Goal: Transaction & Acquisition: Purchase product/service

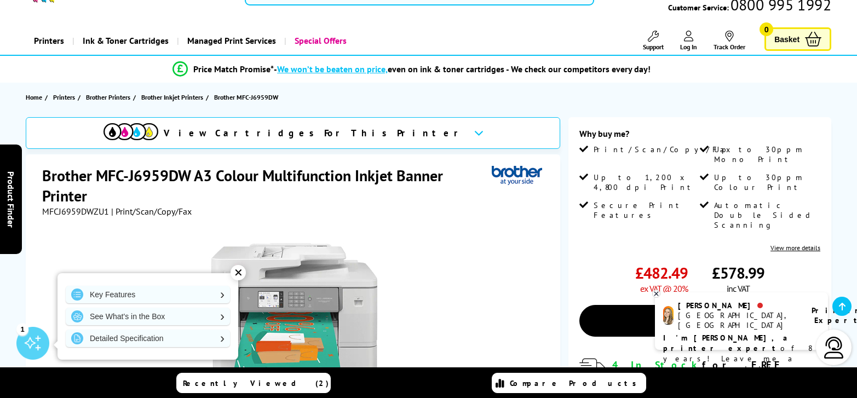
scroll to position [27, 0]
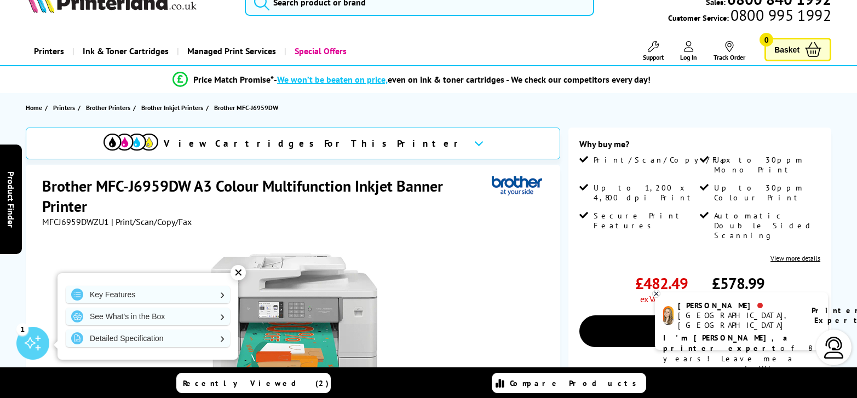
click at [798, 254] on link "View more details" at bounding box center [796, 258] width 50 height 8
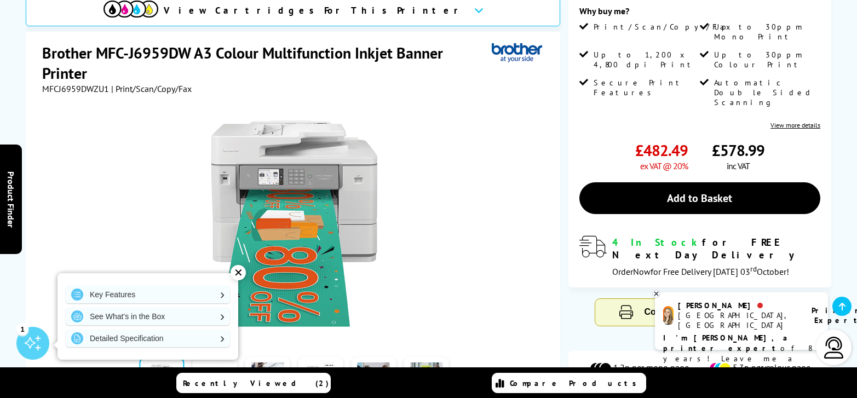
scroll to position [177, 0]
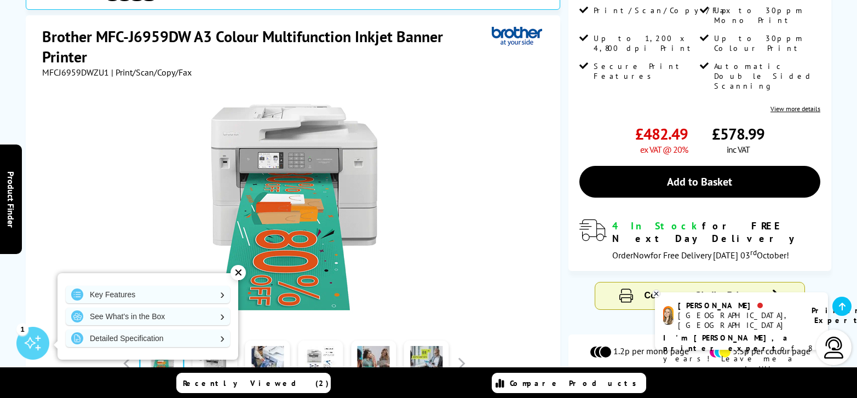
click at [700, 333] on b "I'm [PERSON_NAME], a printer expert" at bounding box center [727, 343] width 128 height 20
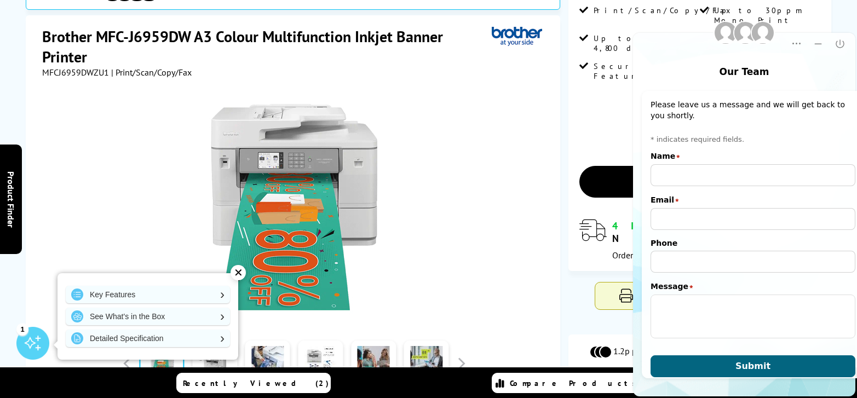
scroll to position [0, 0]
click at [487, 107] on div at bounding box center [294, 202] width 504 height 248
click at [560, 146] on div "View Cartridges For This Printer Brother MFC-J6959DW A3 Colour Multifunction In…" at bounding box center [428, 226] width 857 height 496
click at [816, 44] on icon "Minimize" at bounding box center [818, 43] width 7 height 1
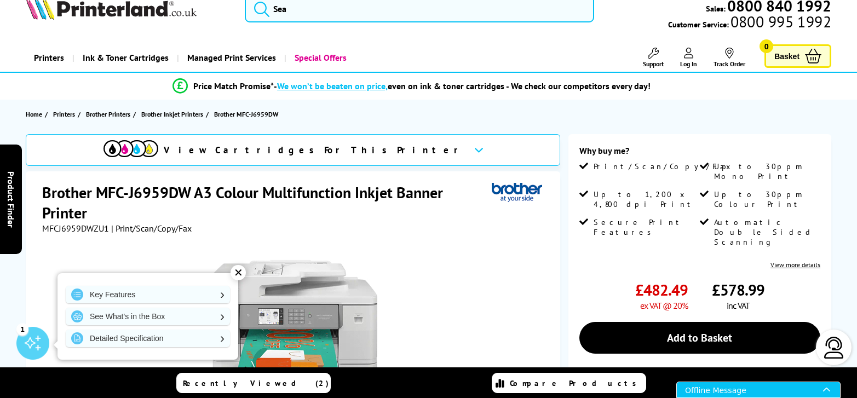
scroll to position [24, 0]
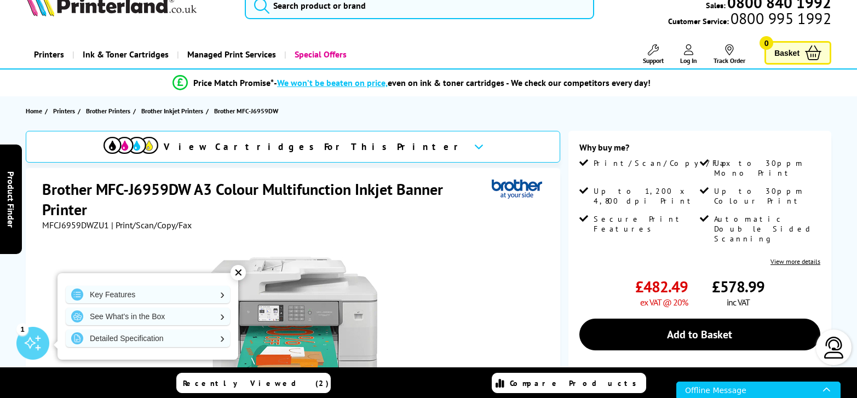
click at [794, 257] on link "View more details" at bounding box center [796, 261] width 50 height 8
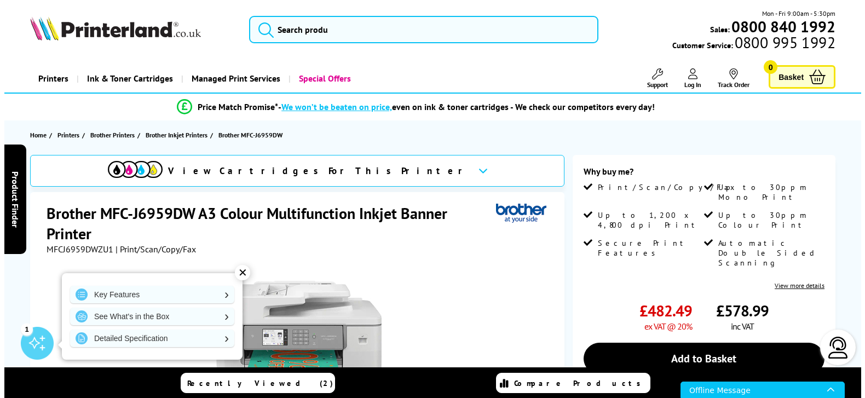
scroll to position [0, 0]
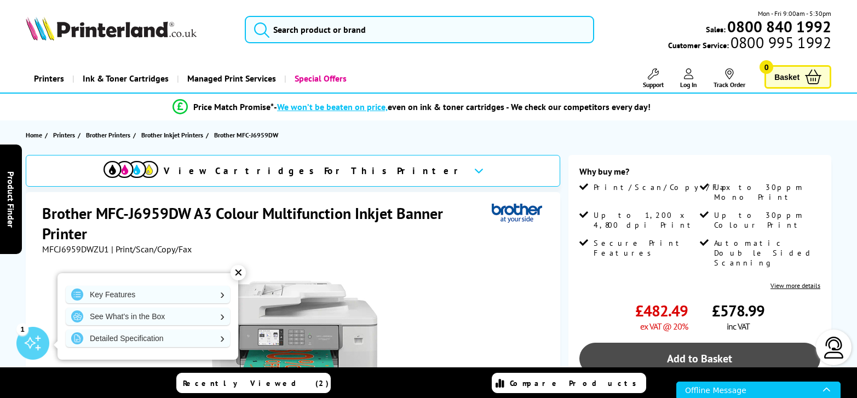
click at [709, 343] on link "Add to Basket" at bounding box center [701, 359] width 242 height 32
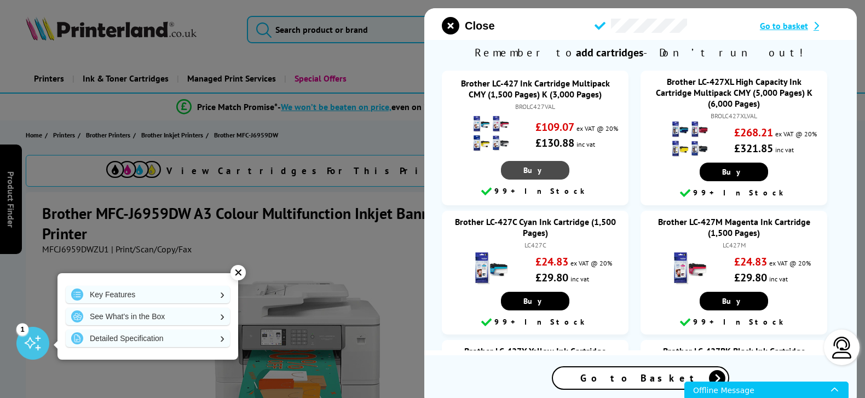
click at [534, 171] on span "Buy" at bounding box center [536, 170] width 24 height 10
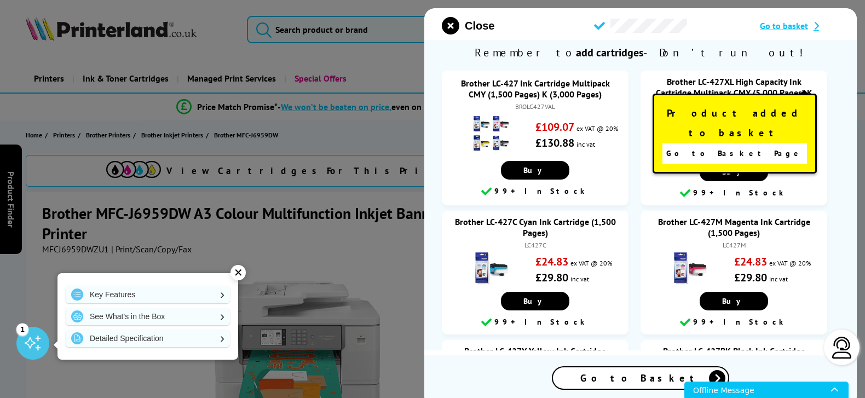
click at [732, 146] on span "Go to Basket Page" at bounding box center [735, 153] width 136 height 15
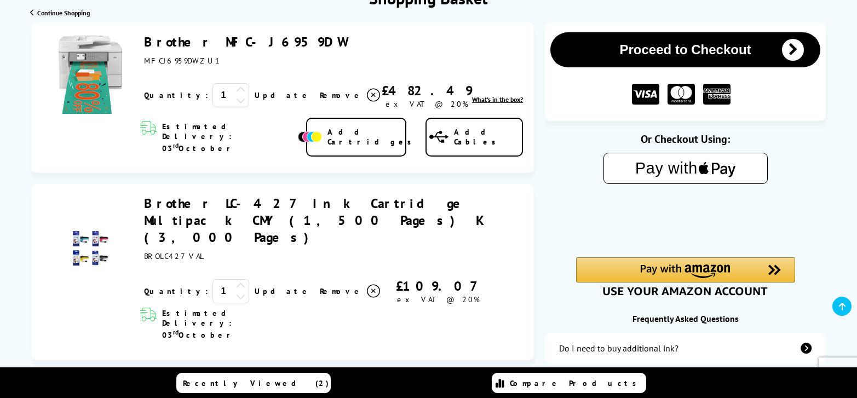
scroll to position [152, 0]
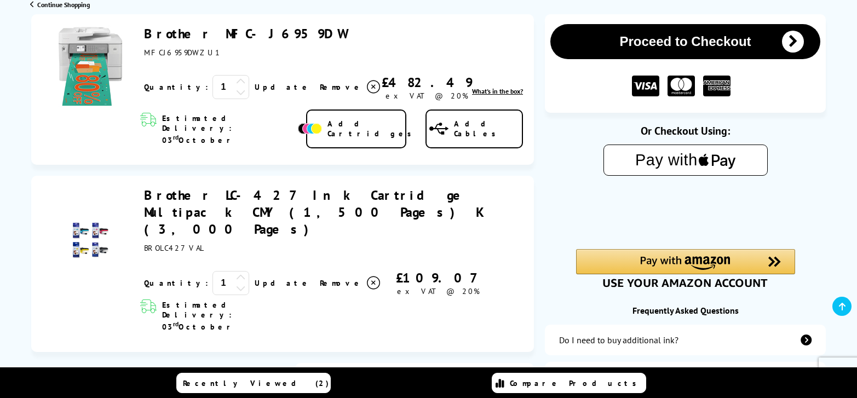
drag, startPoint x: 306, startPoint y: 250, endPoint x: 309, endPoint y: 243, distance: 8.1
click at [367, 277] on icon at bounding box center [373, 283] width 13 height 13
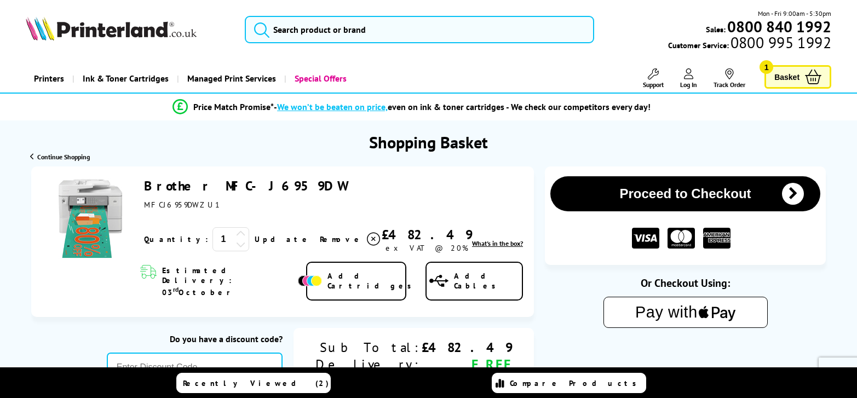
scroll to position [0, 0]
